Goal: Task Accomplishment & Management: Complete application form

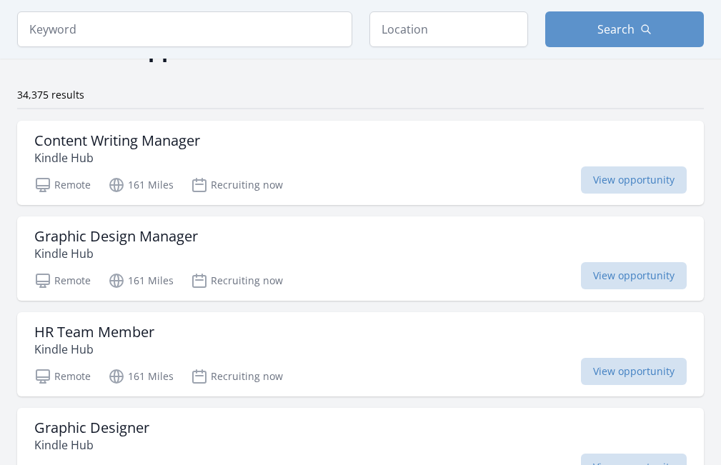
scroll to position [71, 0]
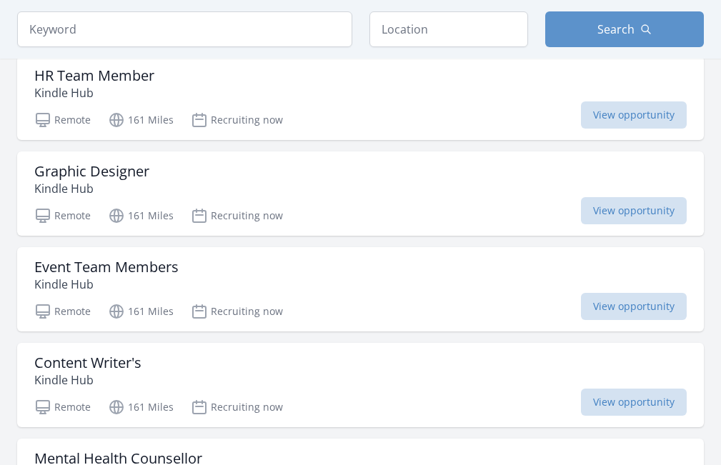
scroll to position [357, 0]
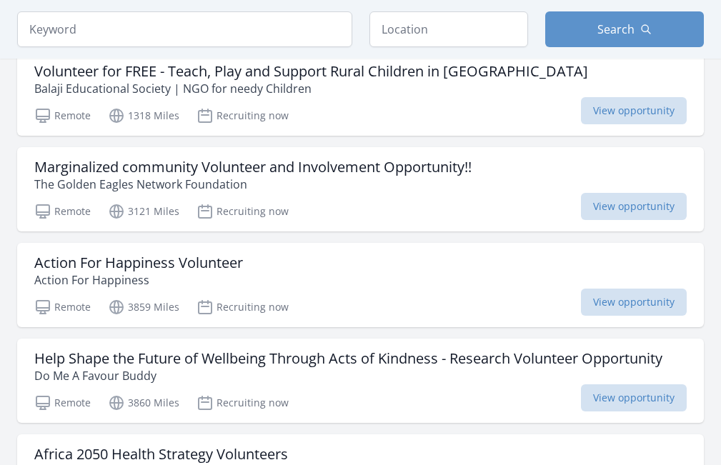
scroll to position [286, 0]
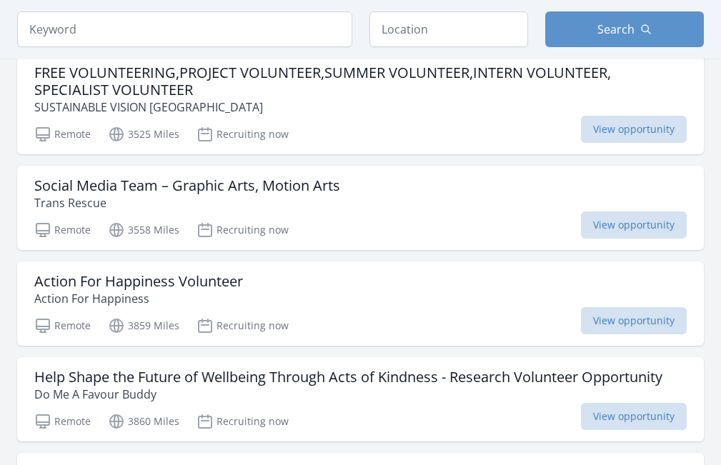
scroll to position [0, 0]
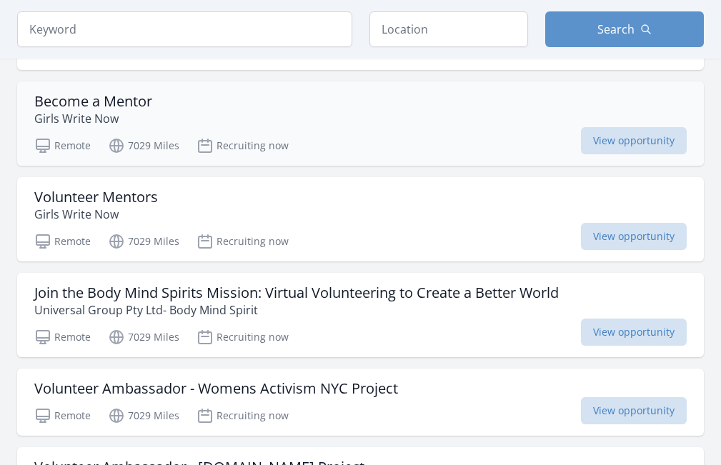
scroll to position [543, 0]
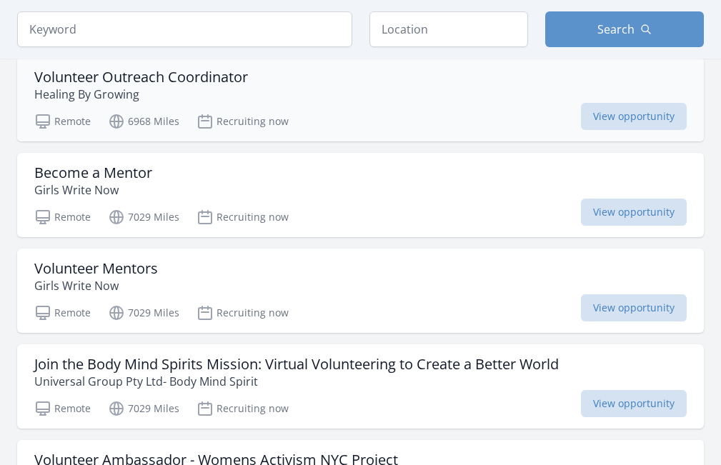
click at [248, 103] on p "Healing By Growing" at bounding box center [141, 94] width 214 height 17
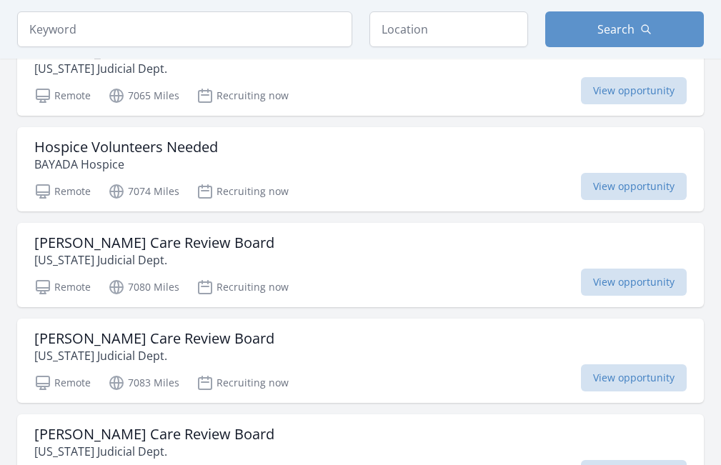
scroll to position [1329, 0]
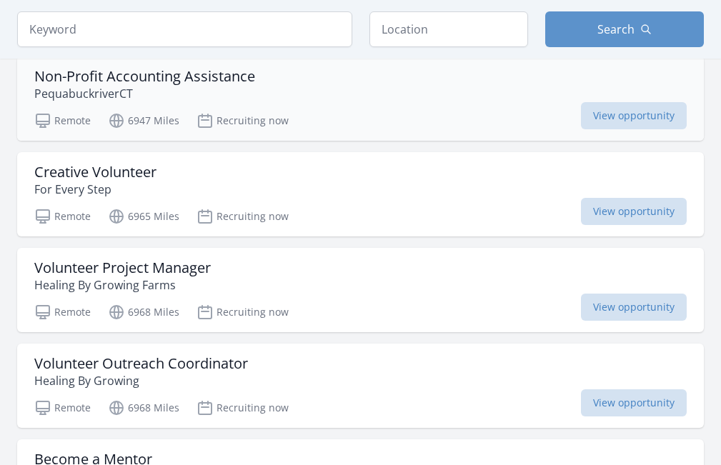
scroll to position [185, 0]
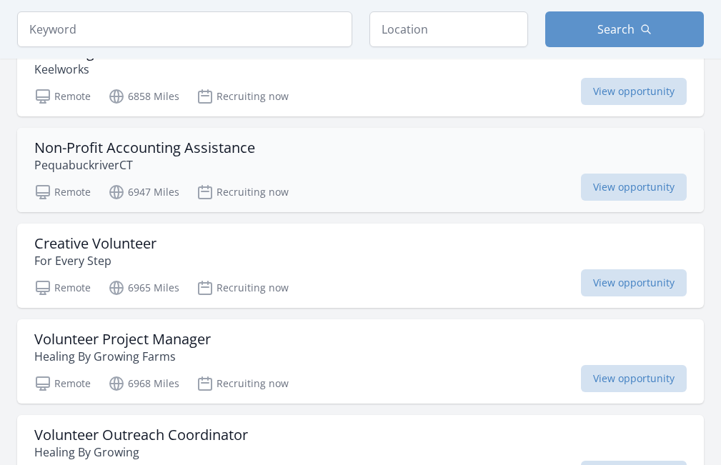
click at [255, 174] on p "PequabuckriverCT" at bounding box center [144, 164] width 221 height 17
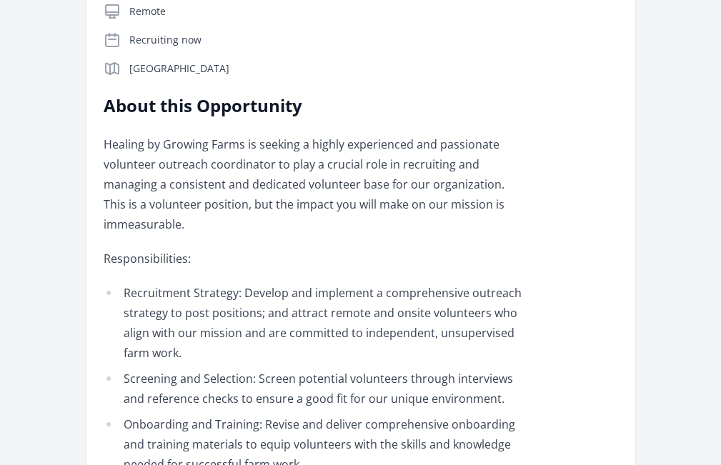
scroll to position [429, 0]
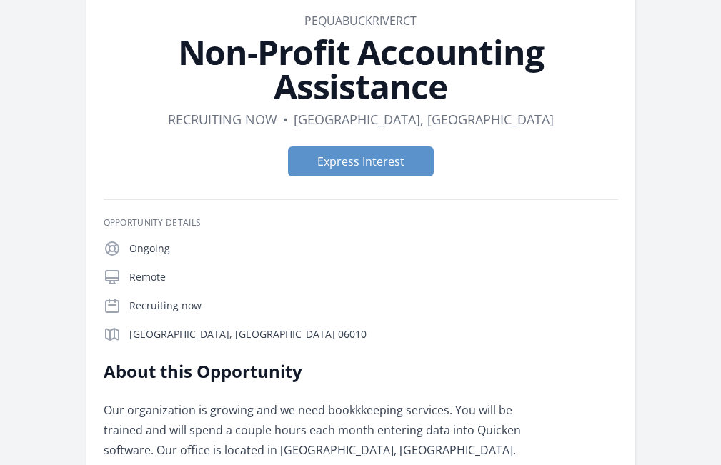
scroll to position [71, 0]
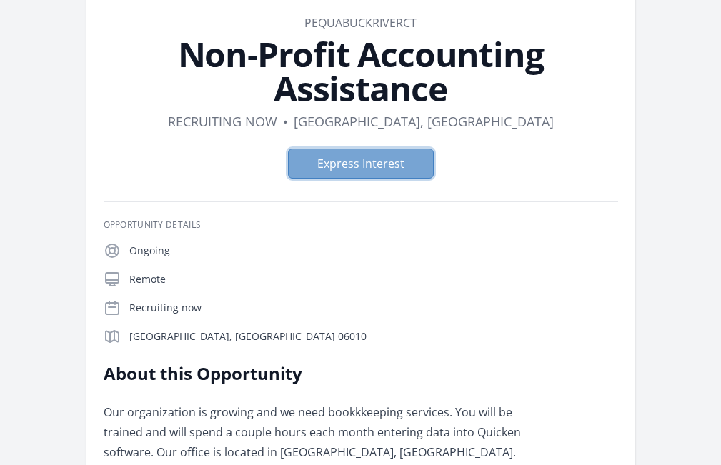
click at [369, 165] on button "Express Interest" at bounding box center [361, 164] width 146 height 30
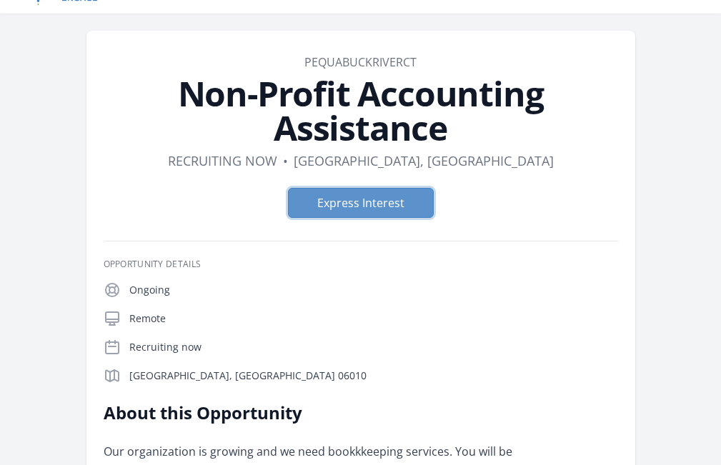
scroll to position [0, 0]
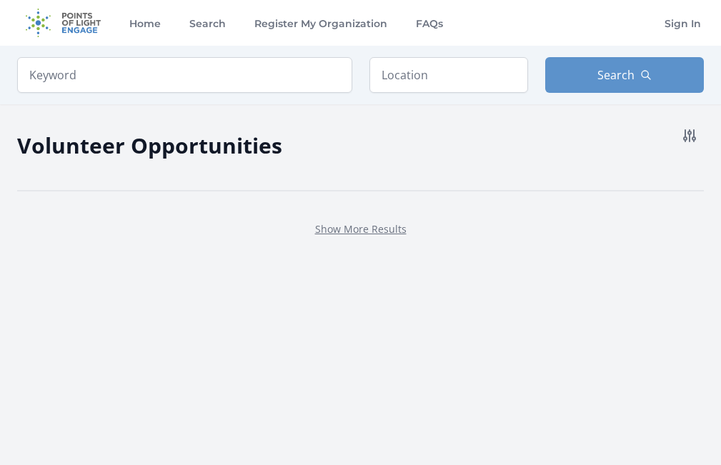
scroll to position [185, 0]
